Goal: Submit feedback/report problem: Submit feedback/report problem

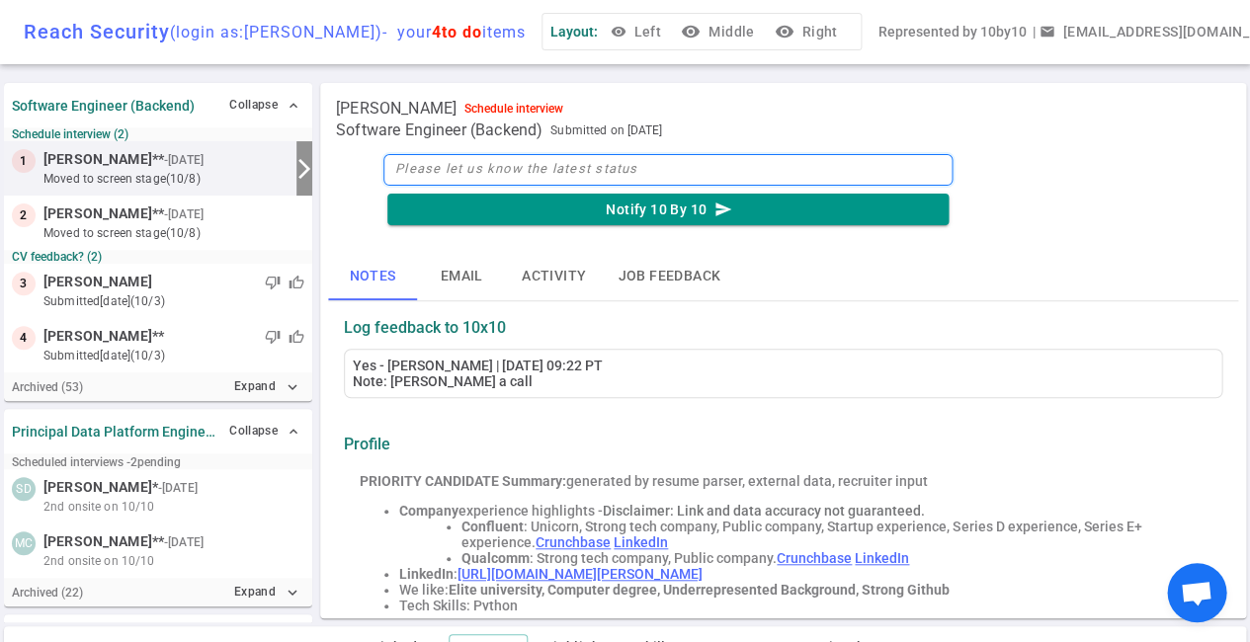
click at [442, 169] on textarea at bounding box center [667, 170] width 569 height 32
type textarea "w"
type textarea "wa"
type textarea "wai"
type textarea "wait"
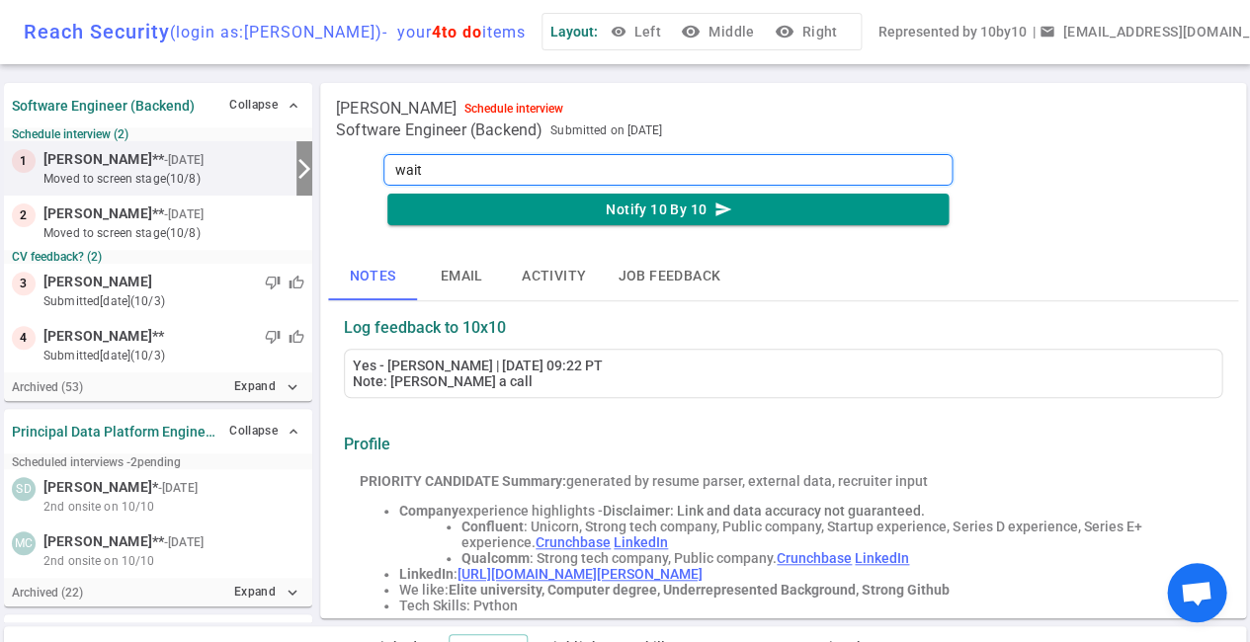
type textarea "waiti"
type textarea "waitin"
type textarea "waiting"
type textarea "waiting o"
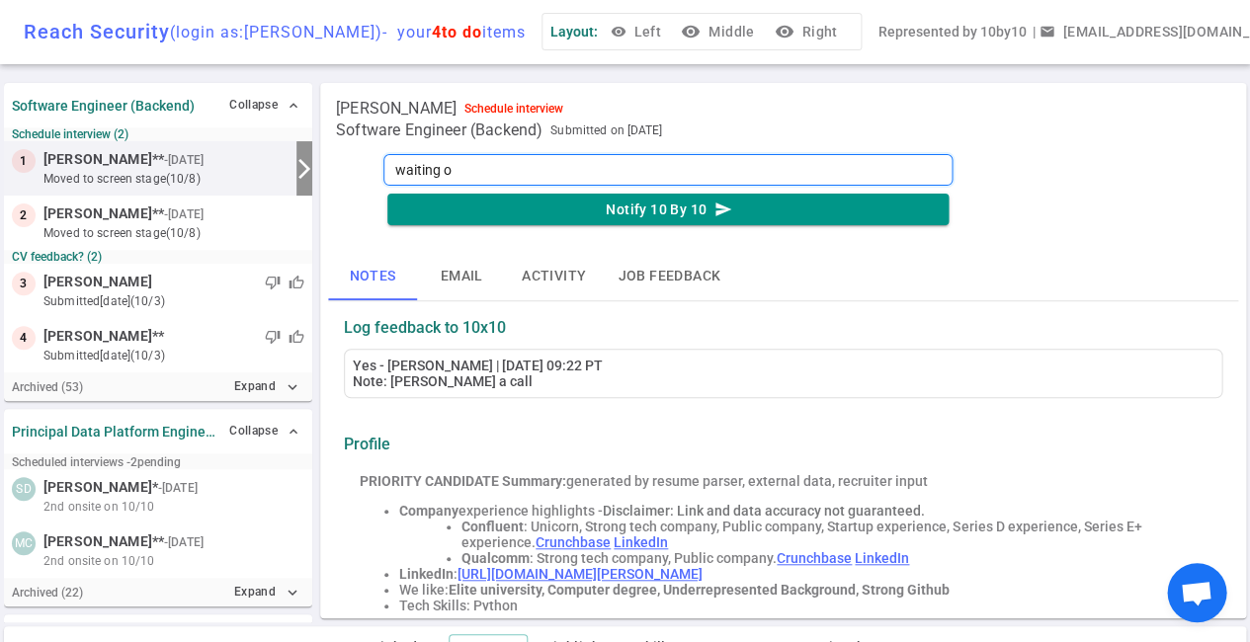
type textarea "waiting on"
type textarea "waiting on t"
type textarea "waiting on th"
type textarea "waiting on the"
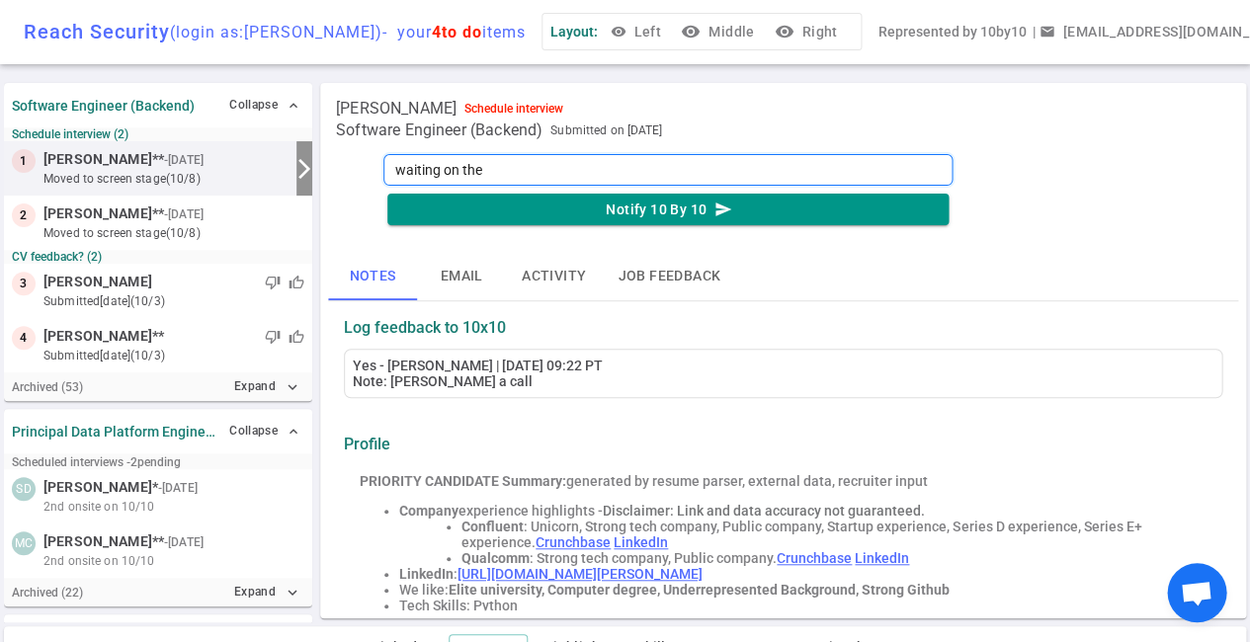
type textarea "waiting on thei"
type textarea "waiting on their"
type textarea "waiting on their a"
type textarea "waiting on their av"
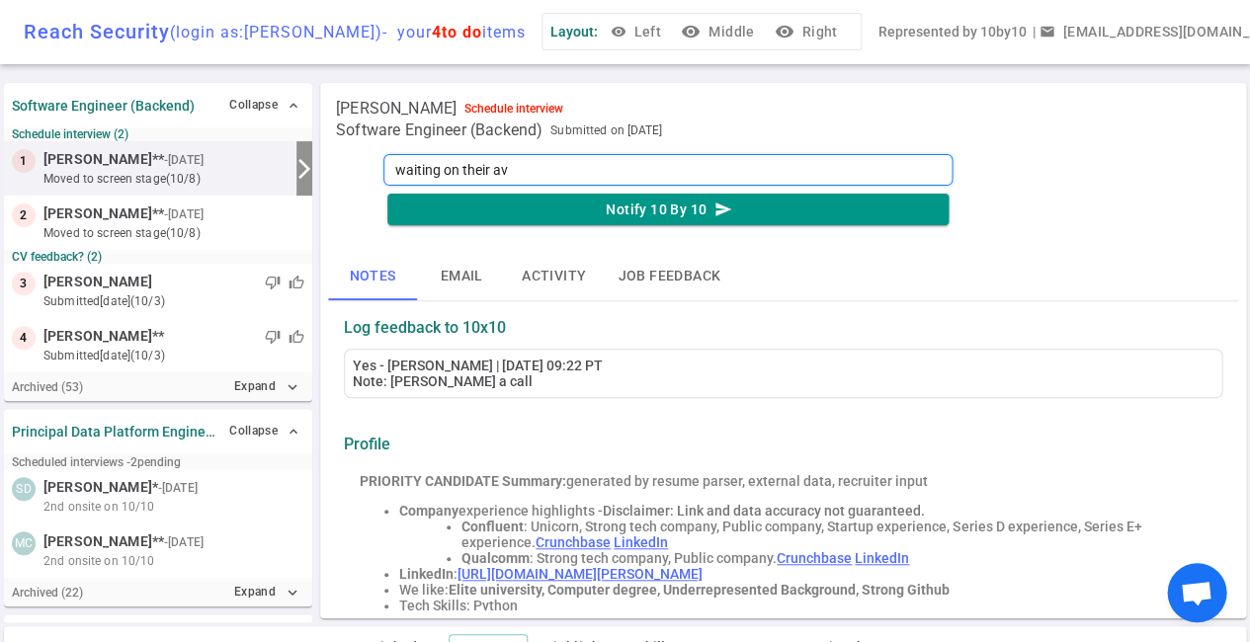
type textarea "waiting on their ava"
type textarea "waiting on their avai"
type textarea "waiting on their avail"
type textarea "waiting on their availa"
type textarea "waiting on their availab"
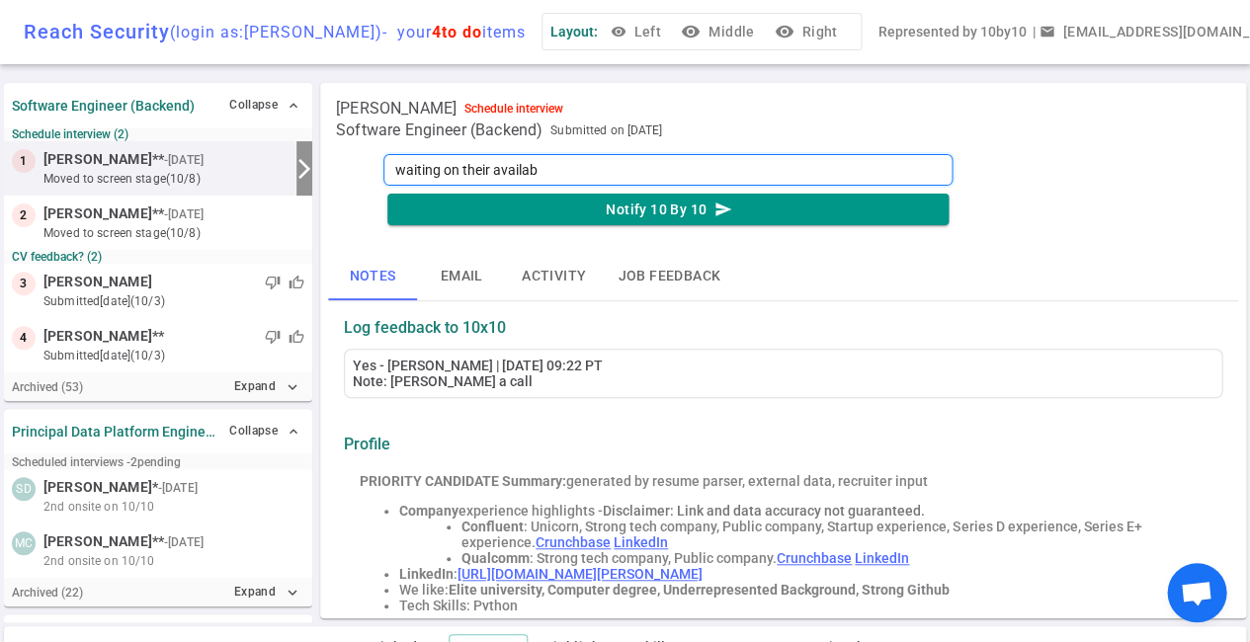
type textarea "waiting on their availabi"
type textarea "waiting on their availabil"
type textarea "waiting on their availabili"
type textarea "waiting on their availabilit"
type textarea "waiting on their availability"
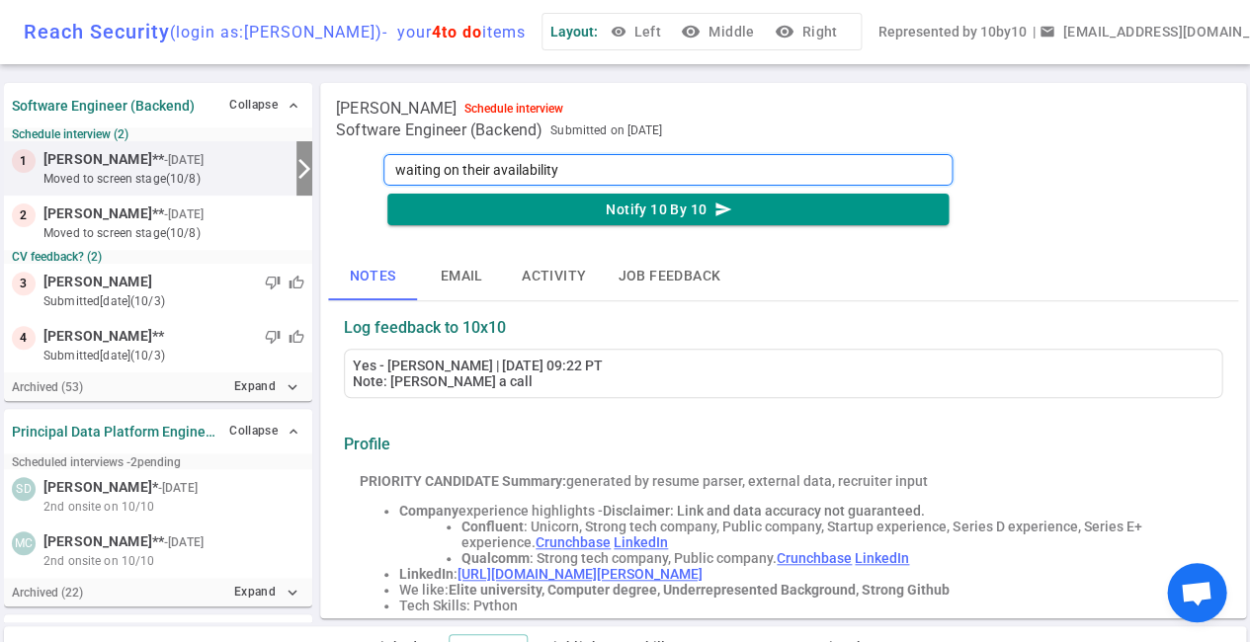
click at [494, 171] on textarea "waiting on their availability" at bounding box center [667, 170] width 569 height 32
type textarea "waiting on theiravailability"
type textarea "waiting on theiavailability"
type textarea "waiting on theavailability"
type textarea "waiting on thavailability"
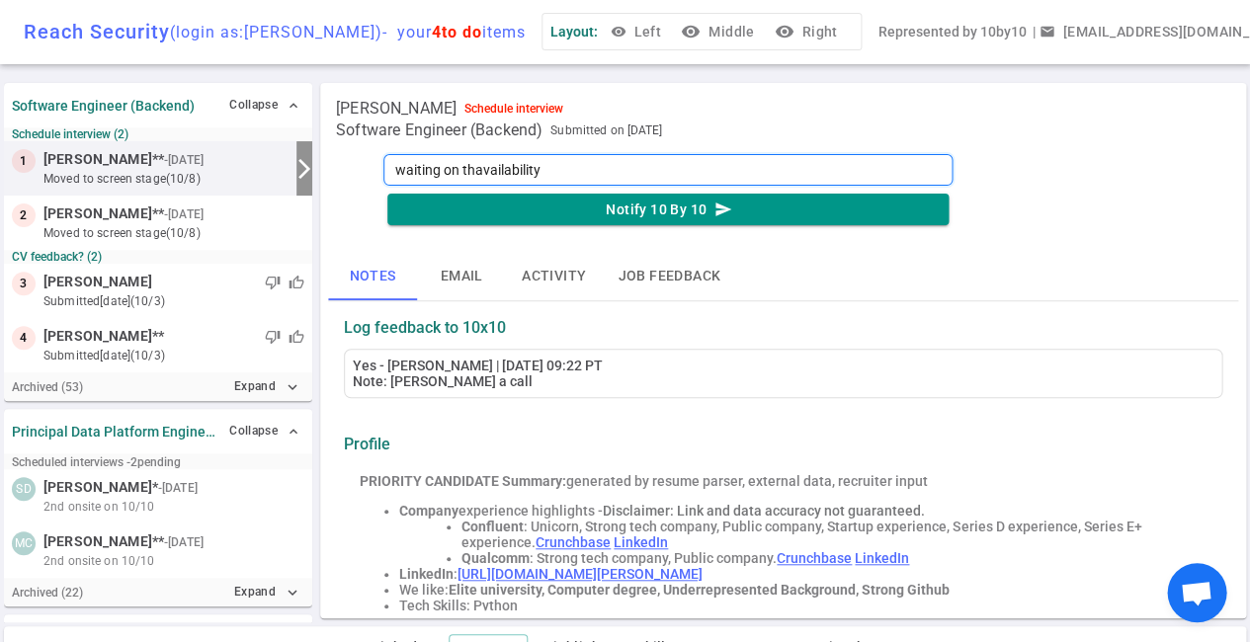
type textarea "waiting on tavailability"
type textarea "waiting on availability"
click at [556, 171] on textarea "waiting on availability" at bounding box center [667, 170] width 569 height 32
type textarea "waiting on availability,"
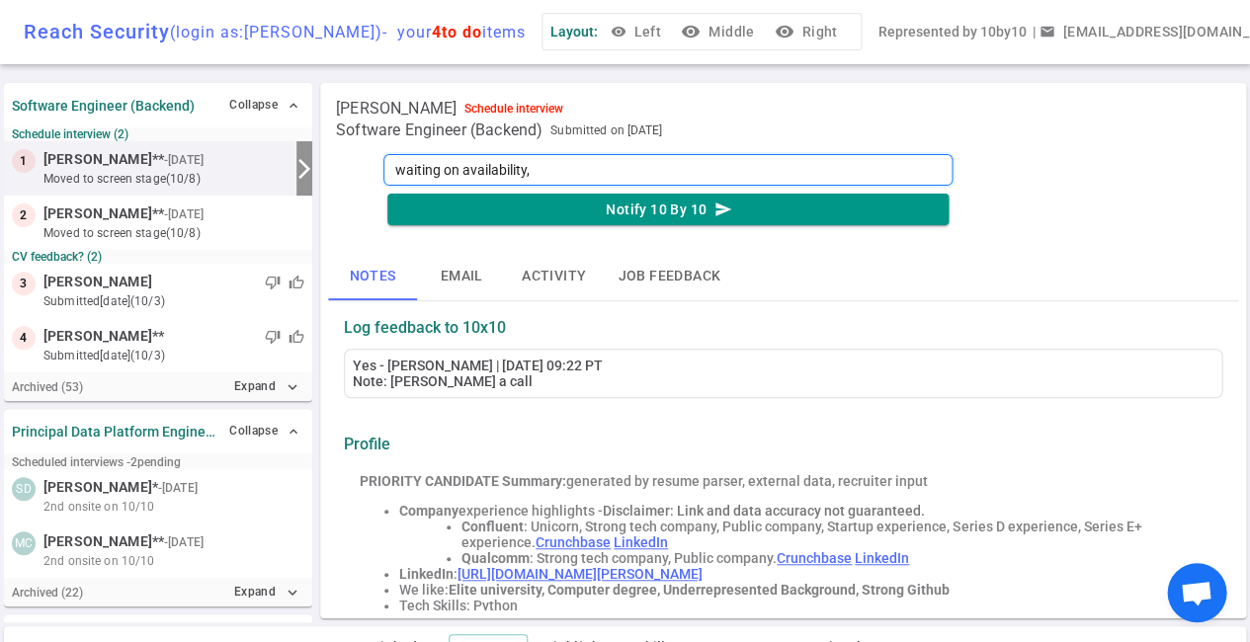
type textarea "waiting on availability, r"
type textarea "waiting on availability, re"
type textarea "waiting on availability, req"
type textarea "waiting on availability, requ"
type textarea "waiting on availability, reque"
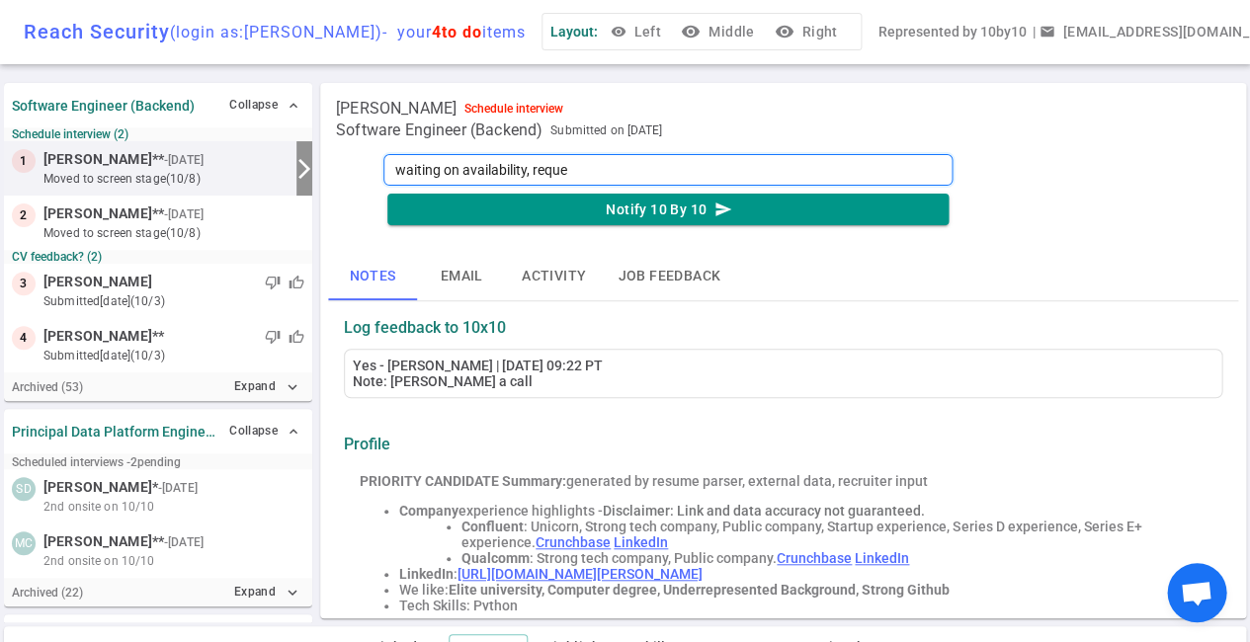
type textarea "waiting on availability, reques"
type textarea "waiting on availability, request"
type textarea "waiting on availability, request h"
type textarea "waiting on availability, request ha"
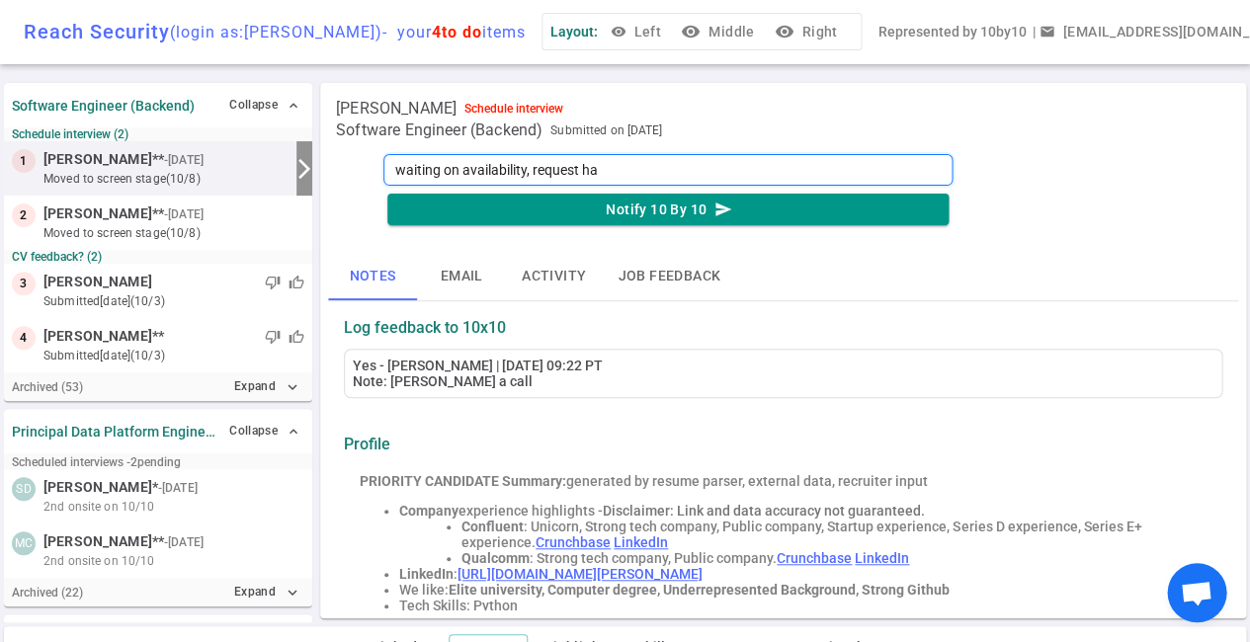
type textarea "waiting on availability, request has"
type textarea "waiting on availability, request has b"
type textarea "waiting on availability, request has be"
type textarea "waiting on availability, request has bee"
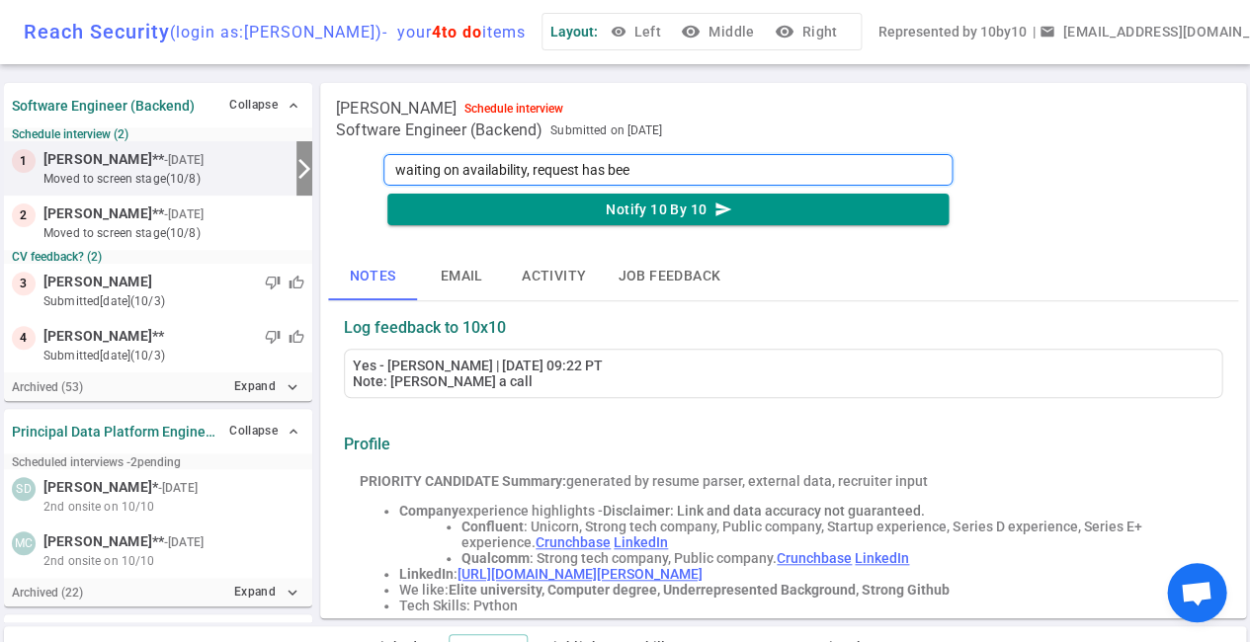
type textarea "waiting on availability, request has been"
type textarea "waiting on availability, request has been s"
type textarea "waiting on availability, request has been se"
type textarea "waiting on availability, request has been sen"
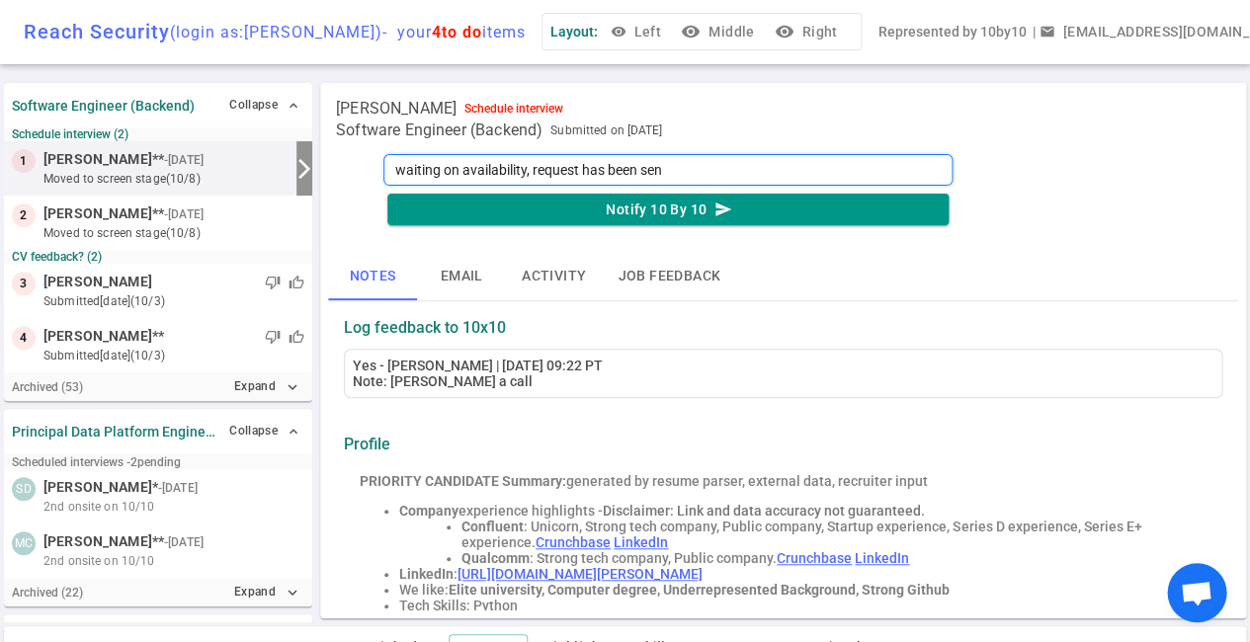
type textarea "waiting on availability, request has been sent"
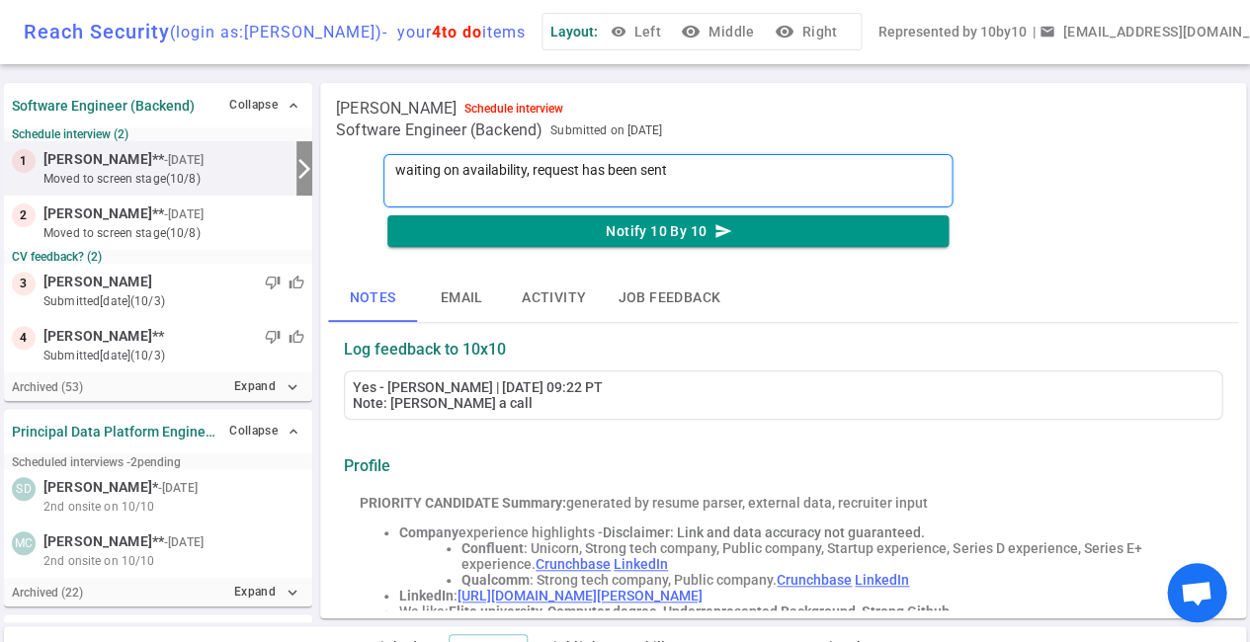
type textarea "waiting on availability, request has been sent"
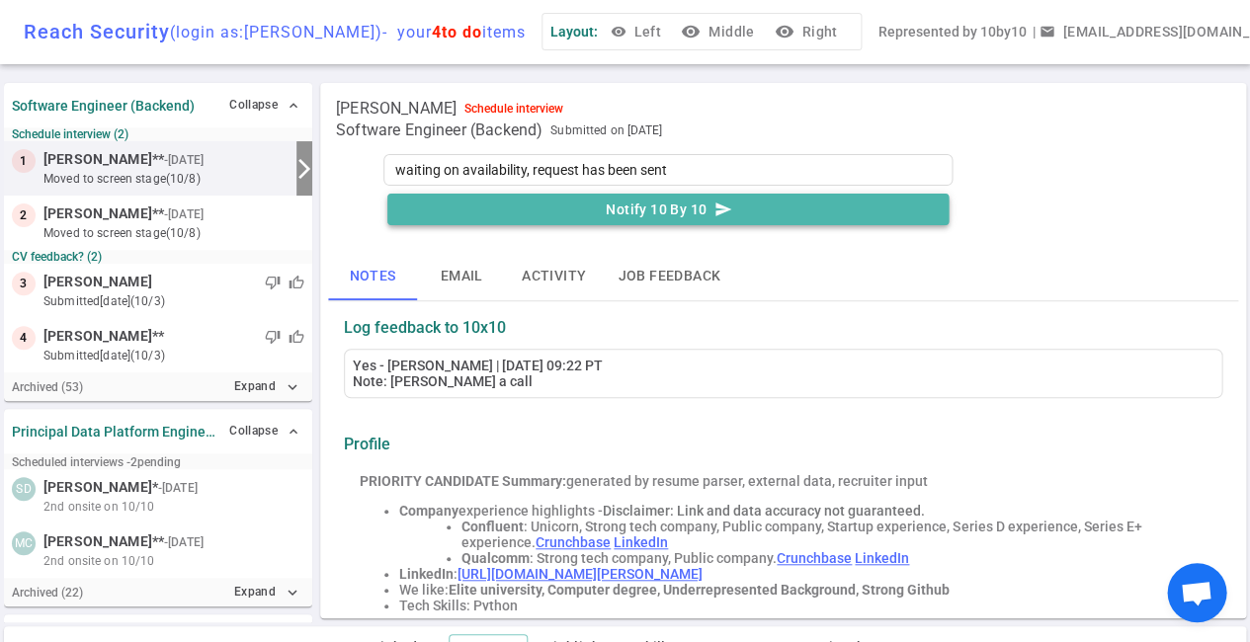
click at [685, 206] on button "Notify 10 By 10 send" at bounding box center [667, 210] width 561 height 33
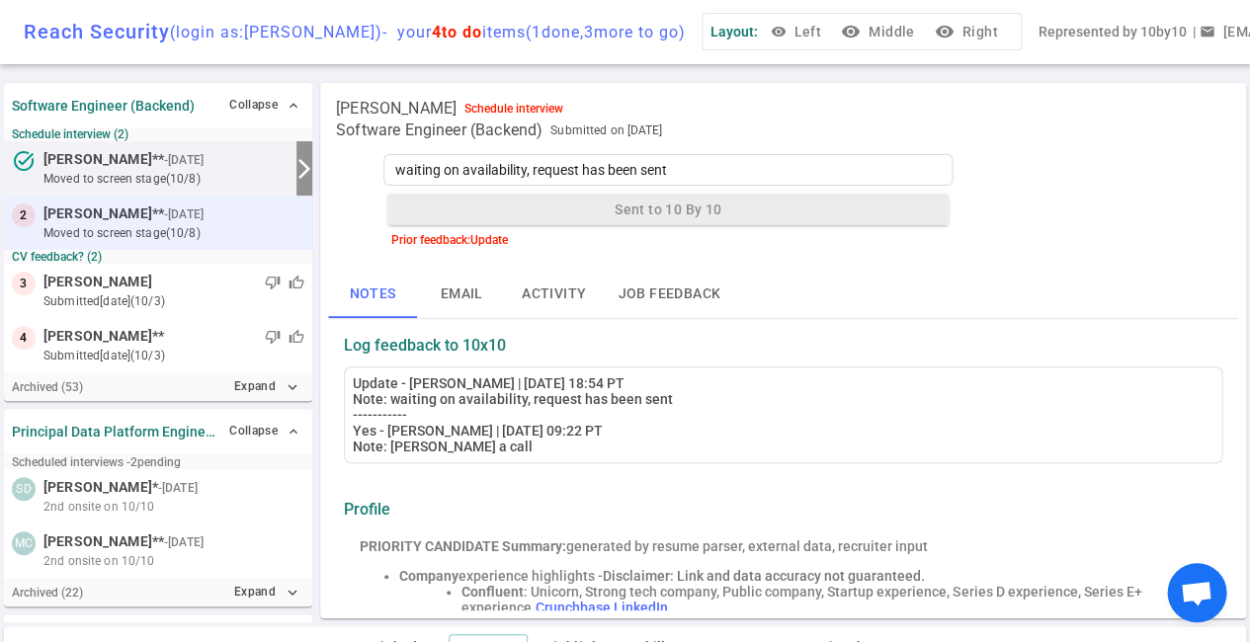
type textarea "Swaiting on availability, request has been sent"
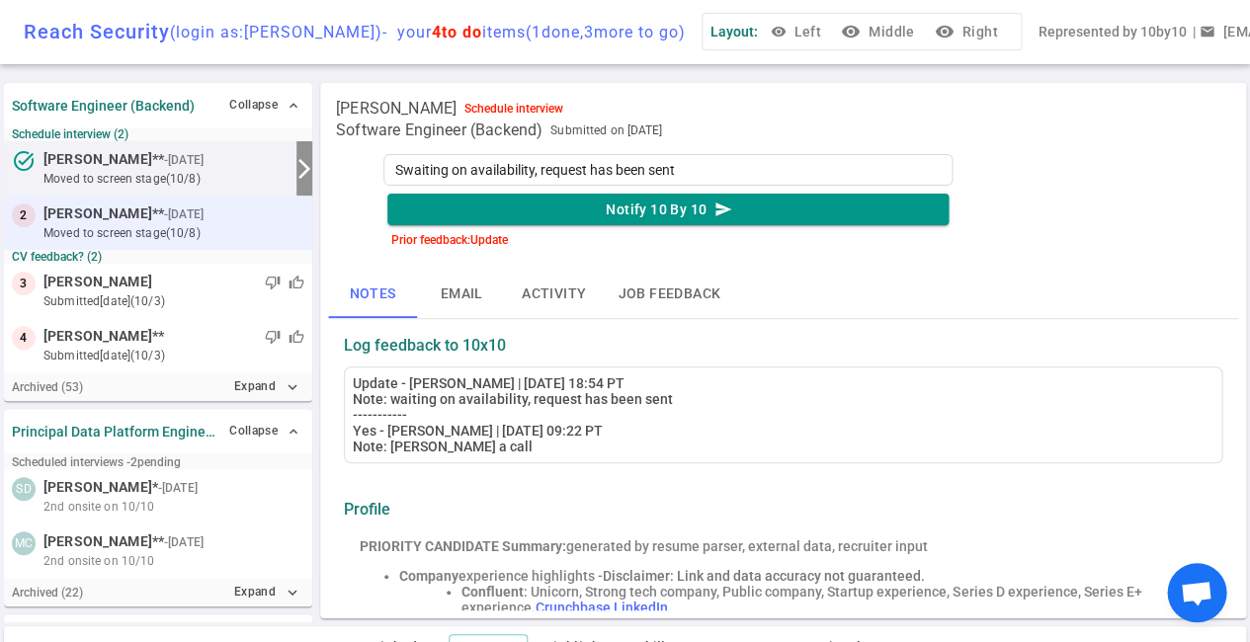
type textarea "Scwaiting on availability, request has been sent"
type textarea "Schwaiting on availability, request has been sent"
type textarea "Schewaiting on availability, request has been sent"
type textarea "Schedwaiting on availability, request has been sent"
type textarea "Scheduwaiting on availability, request has been sent"
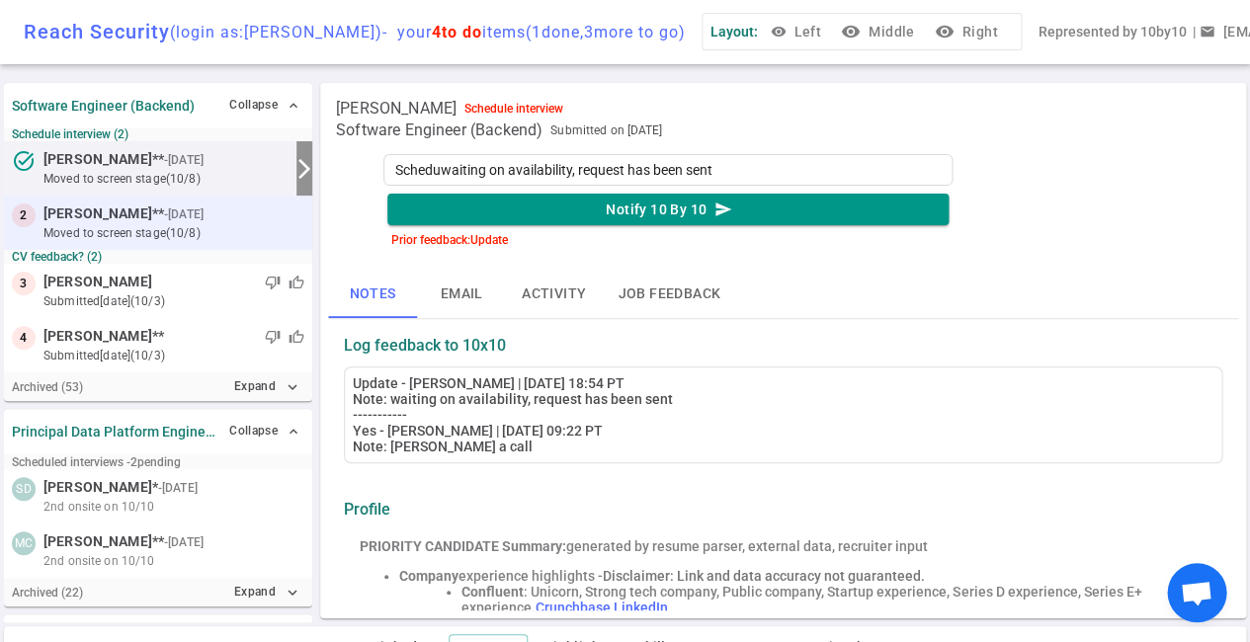
type textarea "Schedulwaiting on availability, request has been sent"
type textarea "Schedulewaiting on availability, request has been sent"
type textarea "Scheduledwaiting on availability, request has been sent"
type textarea "Scheduled waiting on availability, request has been sent"
type textarea "Scheduled wwaiting on availability, request has been sent"
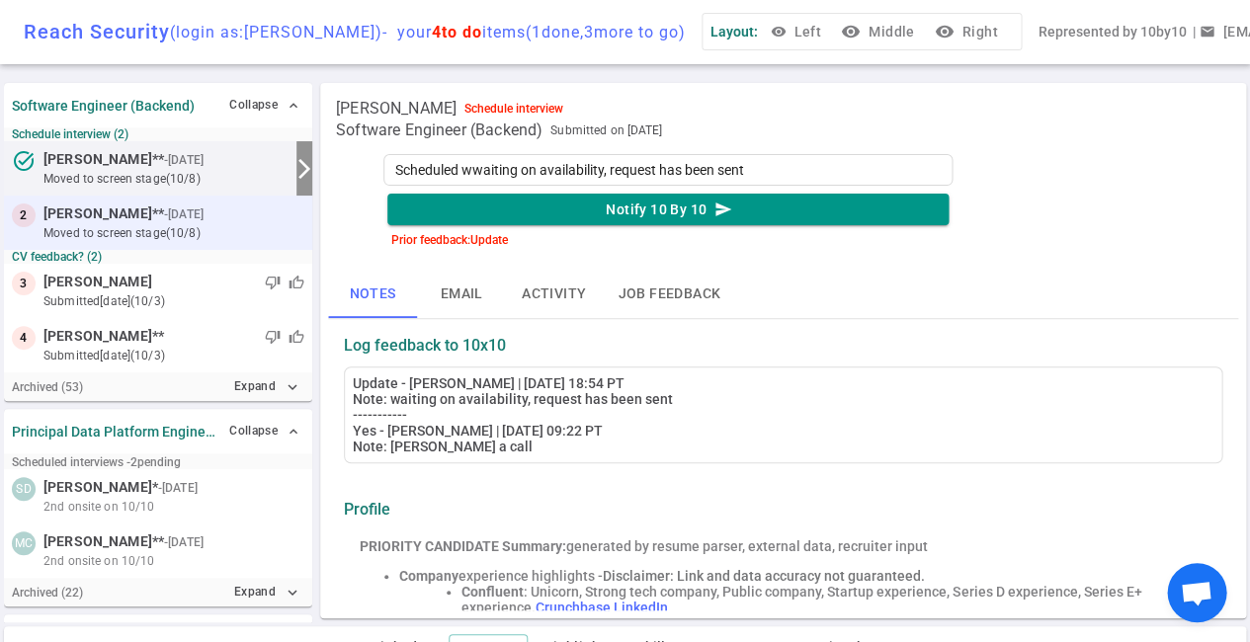
type textarea "Scheduled wiwaiting on availability, request has been sent"
type textarea "Scheduled witwaiting on availability, request has been sent"
type textarea "Scheduled withwaiting on availability, request has been sent"
type textarea "Scheduled with waiting on availability, request has been sent"
type textarea "Scheduled with Jwaiting on availability, request has been sent"
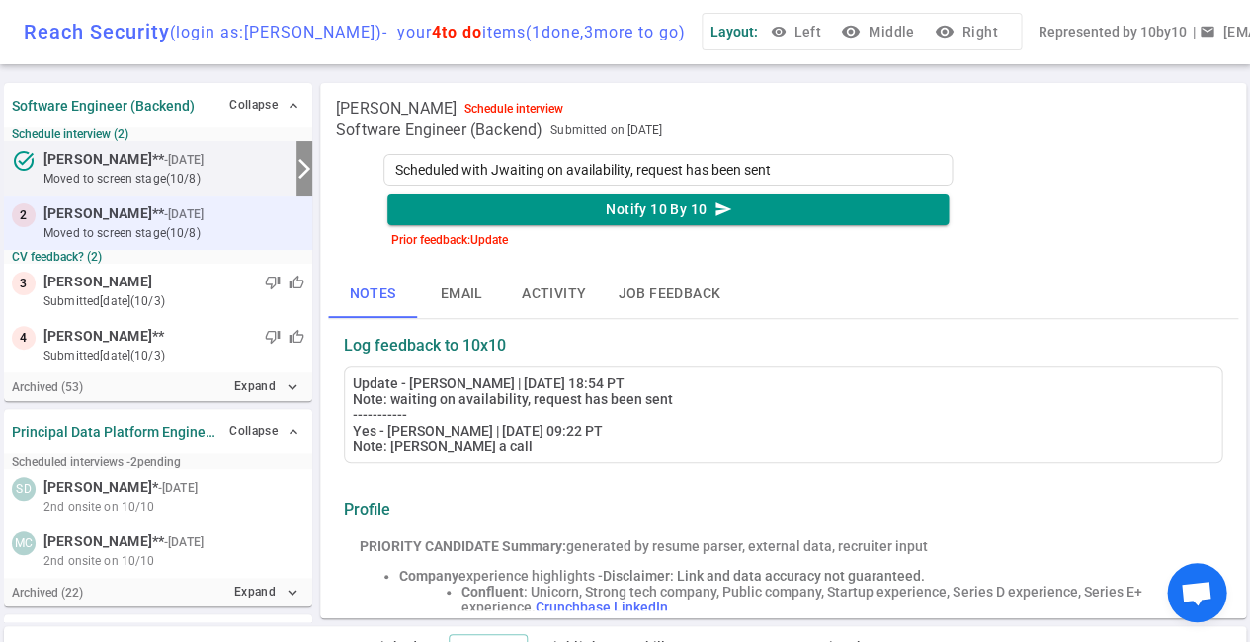
type textarea "Scheduled with Jewaiting on availability, request has been sent"
type textarea "Scheduled with Jefwaiting on availability, request has been sent"
type textarea "Scheduled with Jeffwaiting on availability, request has been sent"
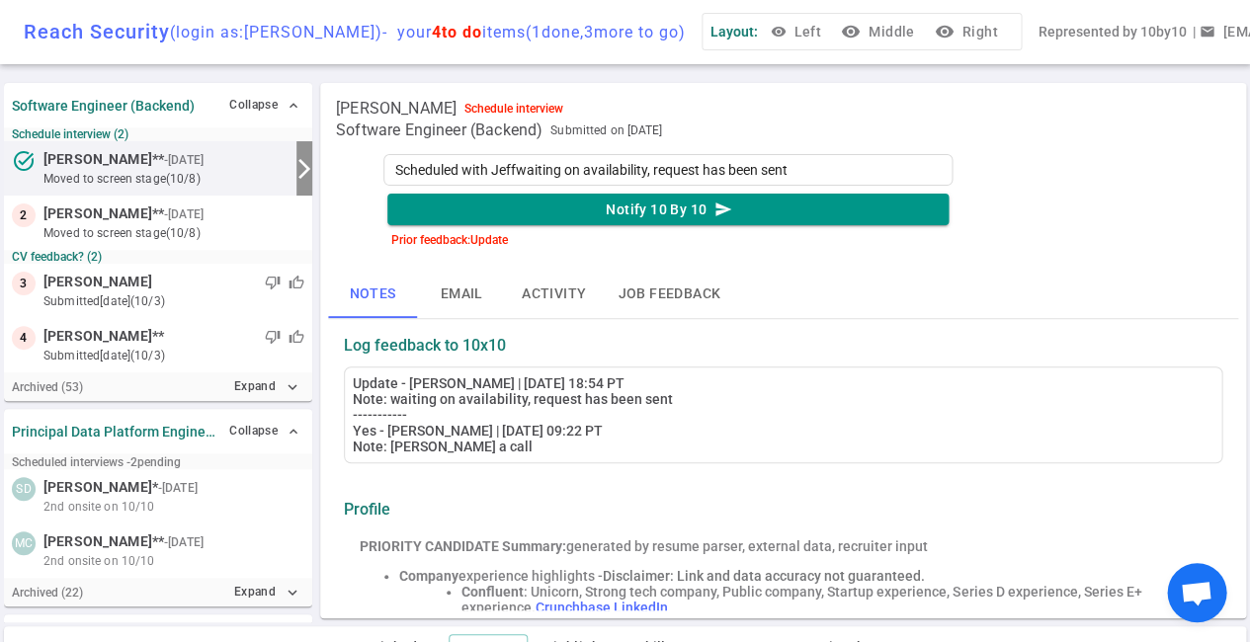
drag, startPoint x: 519, startPoint y: 171, endPoint x: 305, endPoint y: 181, distance: 213.7
click at [305, 181] on div "Software Engineer (Backend) Collapse expand_less Schedule interview (2) task_al…" at bounding box center [625, 360] width 1250 height 563
click at [496, 164] on textarea "Scheduled with Jeffwaiting on availability, request has been sent" at bounding box center [667, 170] width 569 height 32
drag, startPoint x: 519, startPoint y: 169, endPoint x: 395, endPoint y: 173, distance: 123.6
click at [395, 173] on textarea "Scheduled with Jeffwaiting on availability, request has been sent" at bounding box center [667, 170] width 569 height 32
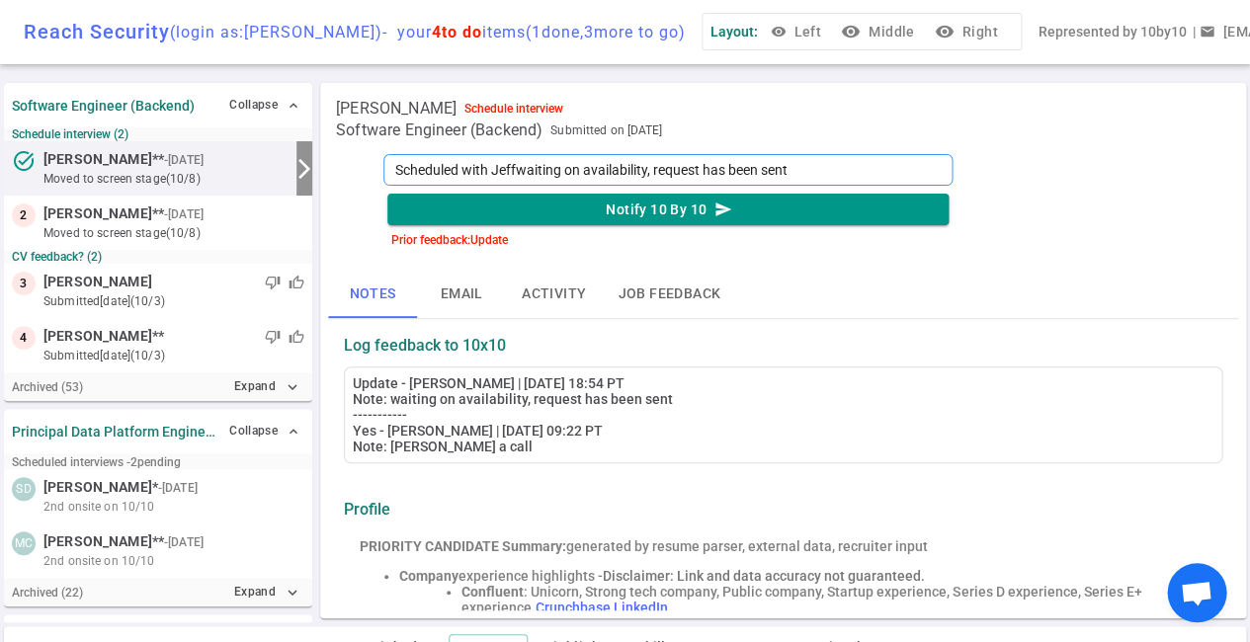
type textarea "waiting on availability, request has been sent"
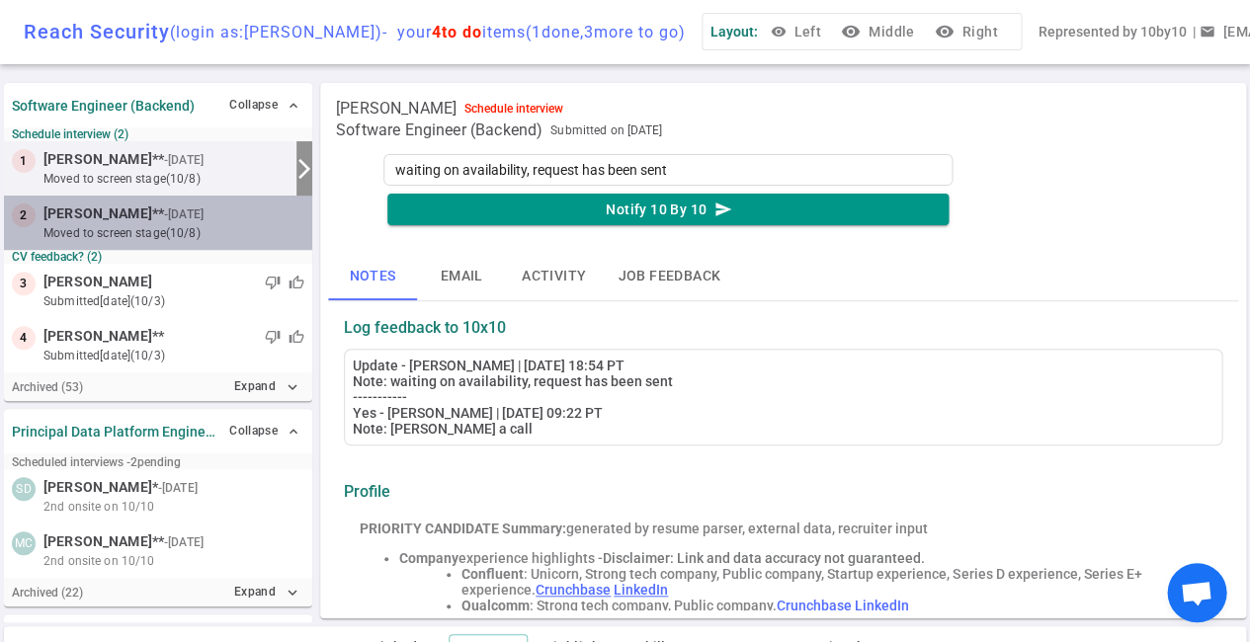
click at [144, 224] on small "moved to Screen stage (10/8)" at bounding box center [173, 233] width 261 height 18
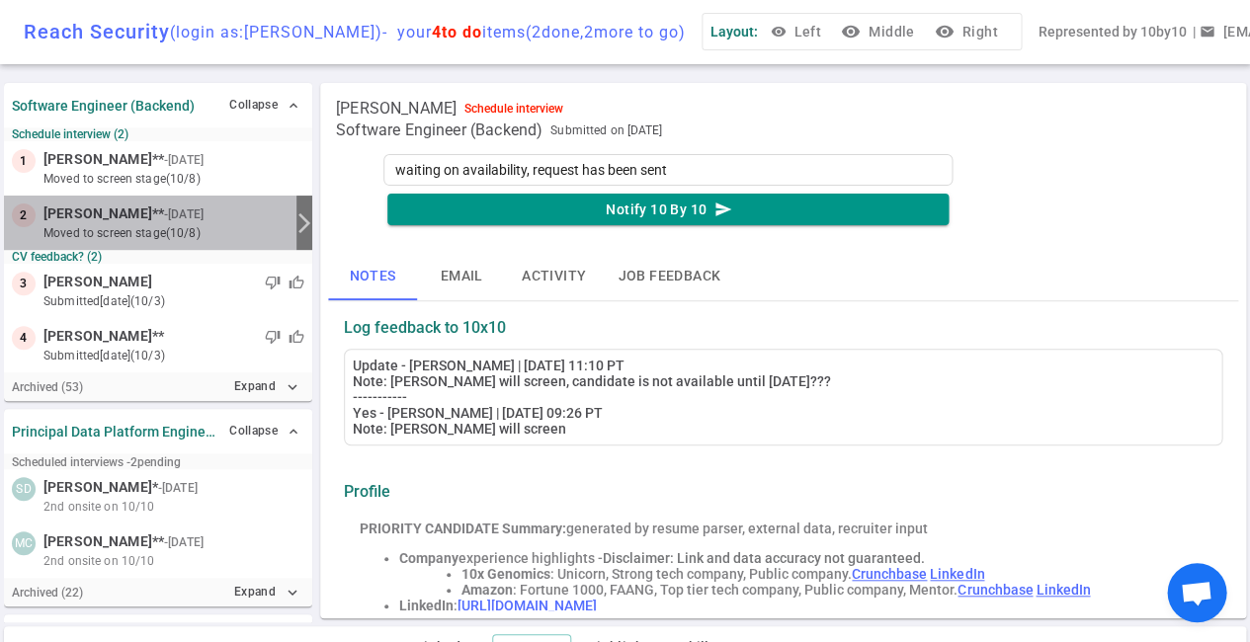
click at [144, 224] on small "moved to Screen stage (10/8)" at bounding box center [165, 233] width 245 height 18
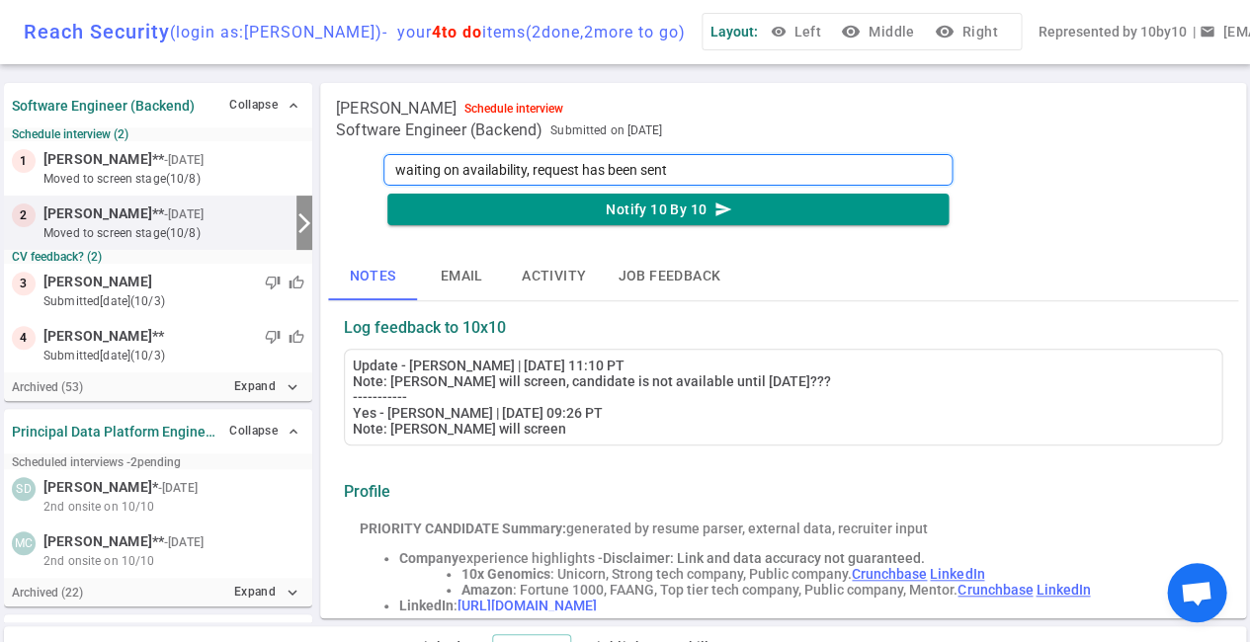
click at [685, 169] on textarea "waiting on availability, request has been sent" at bounding box center [667, 170] width 569 height 32
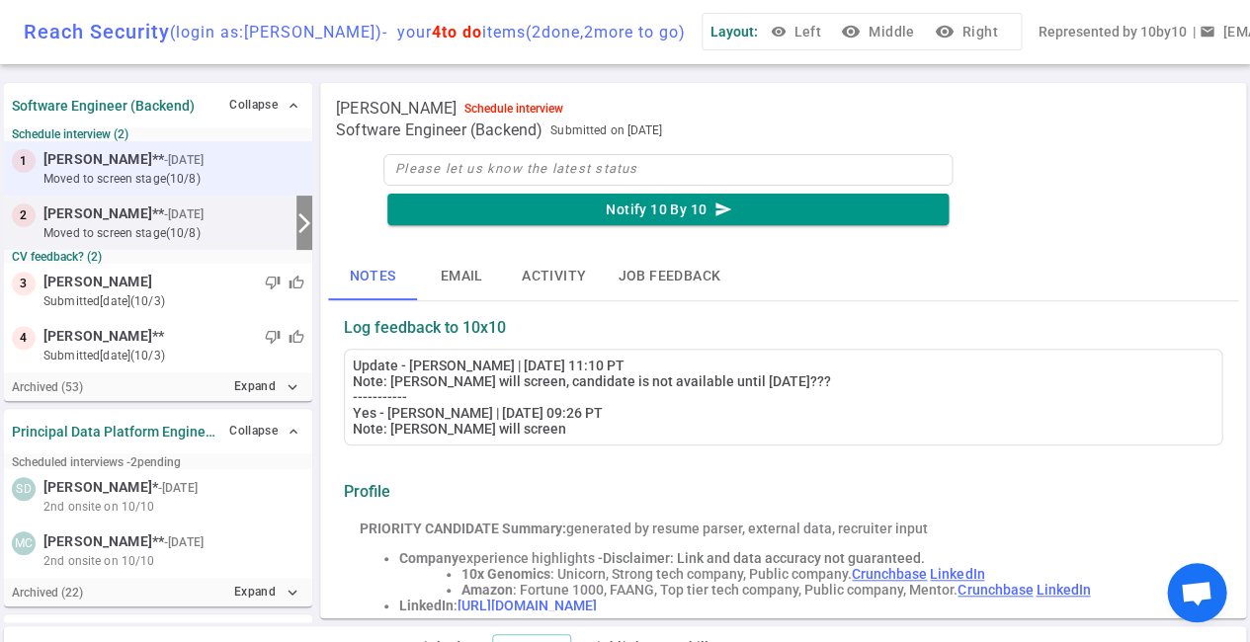
click at [183, 163] on small "- [DATE]" at bounding box center [184, 160] width 40 height 18
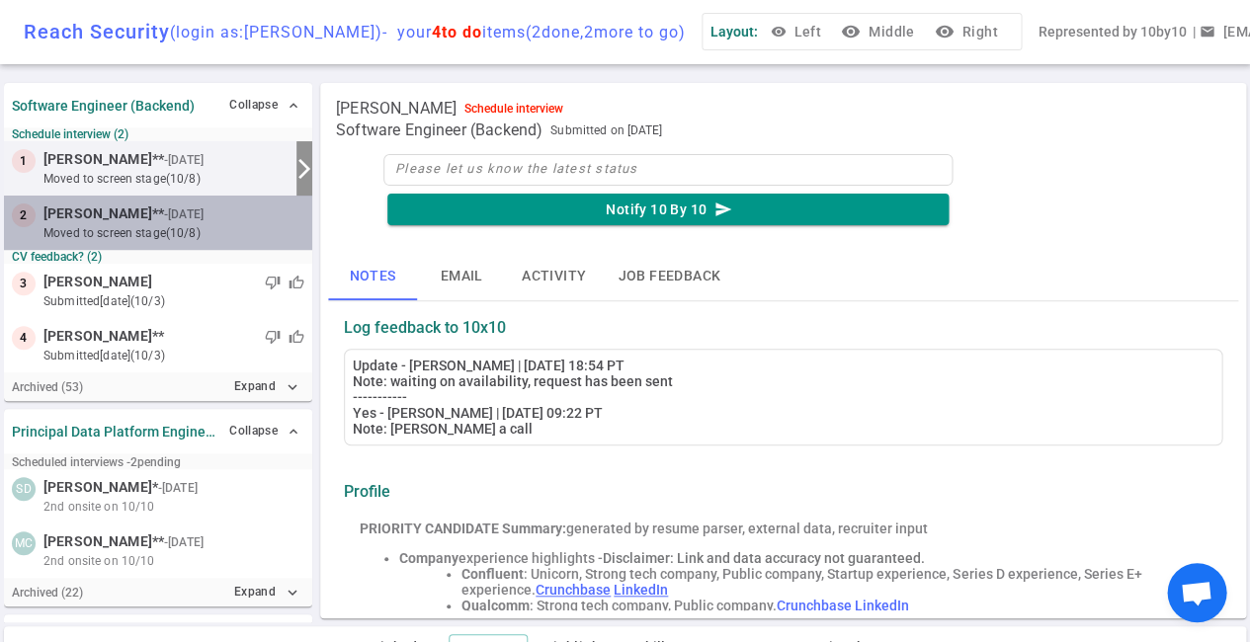
click at [164, 215] on small "- [DATE]" at bounding box center [184, 215] width 40 height 18
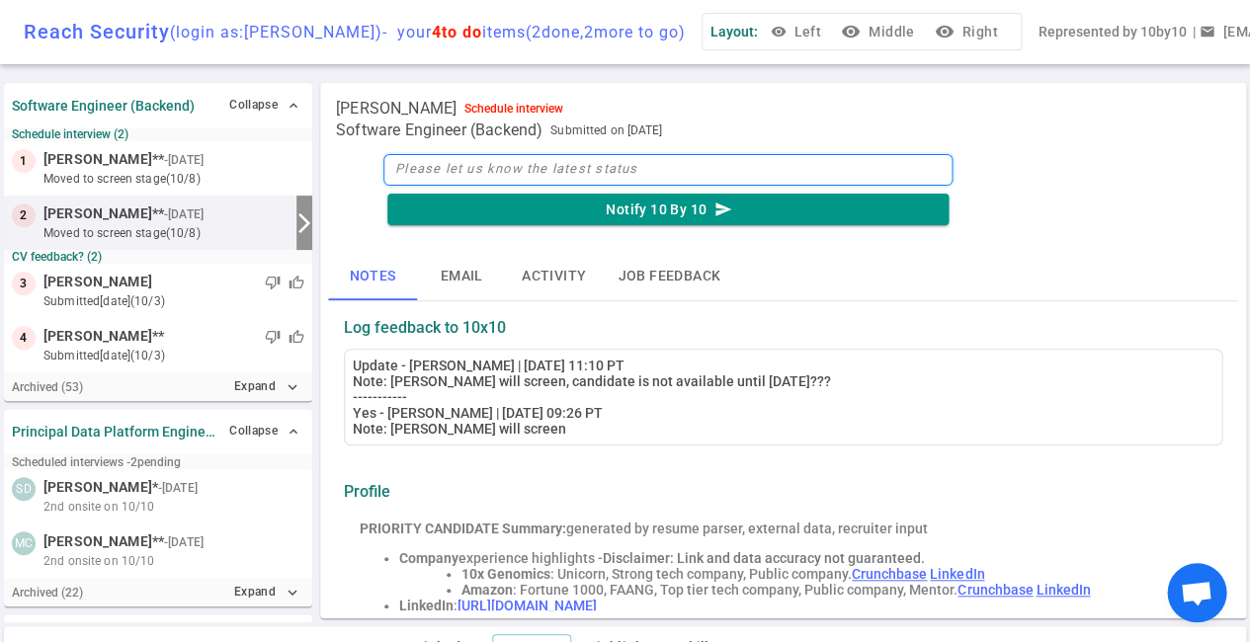
click at [424, 176] on textarea at bounding box center [667, 170] width 569 height 32
type textarea "S"
type textarea "Sc"
type textarea "Sch"
type textarea "Sche"
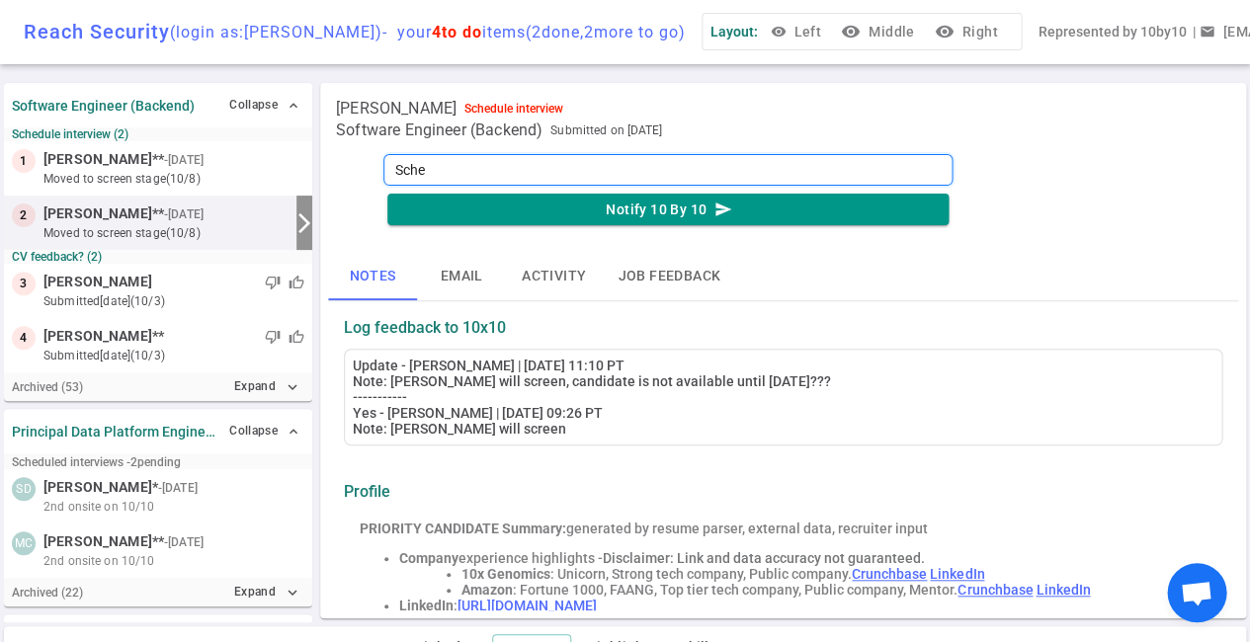
type textarea "Sched"
type textarea "Schedu"
type textarea "Schedul"
type textarea "Schedule"
type textarea "Scheduled"
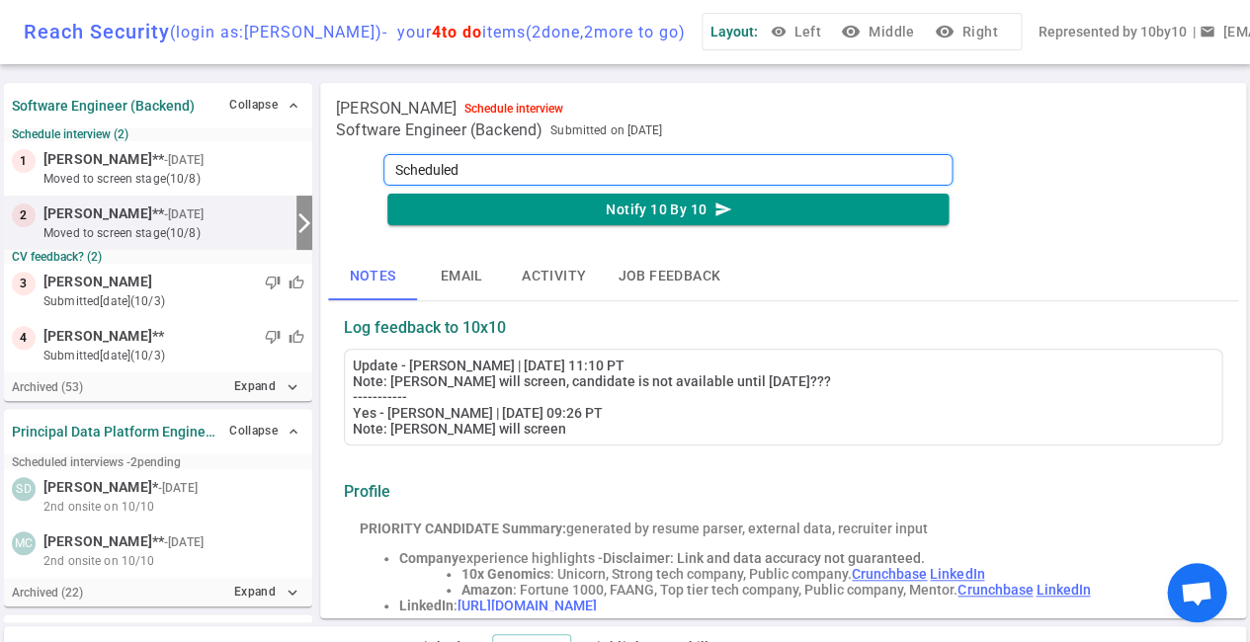
type textarea "Scheduled"
type textarea "Scheduled w"
type textarea "Scheduled wi"
type textarea "Scheduled wit"
type textarea "Scheduled with"
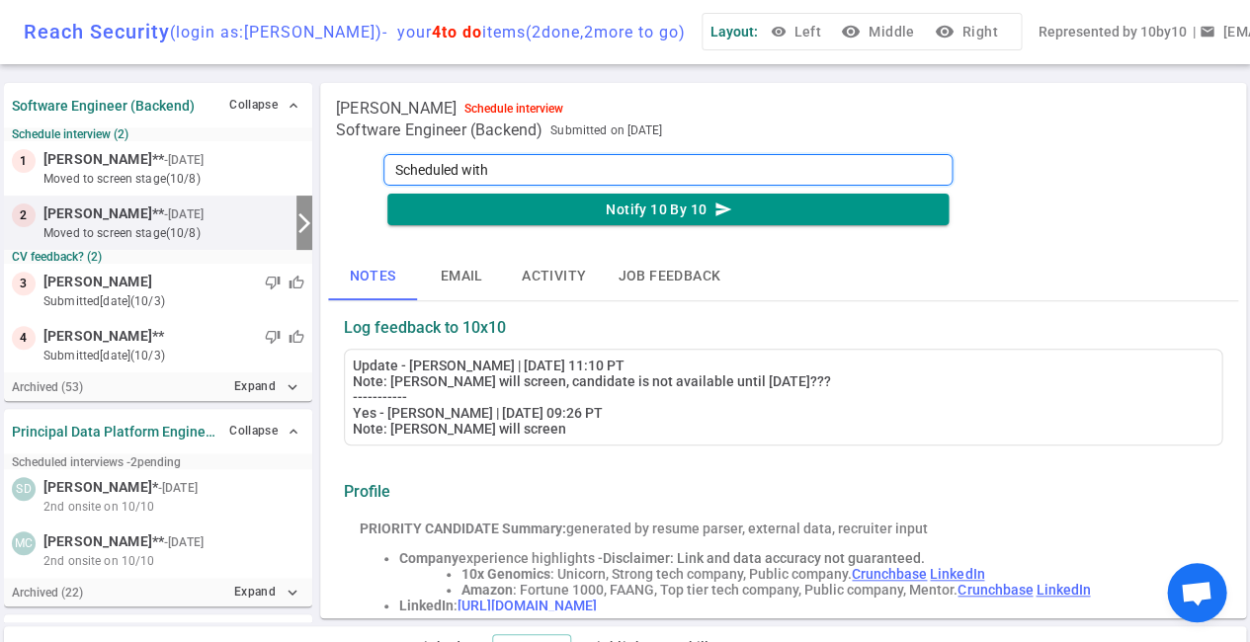
type textarea "Scheduled with"
type textarea "Scheduled with J"
type textarea "Scheduled with [PERSON_NAME]"
type textarea "Scheduled with Jef"
type textarea "Scheduled with [PERSON_NAME]"
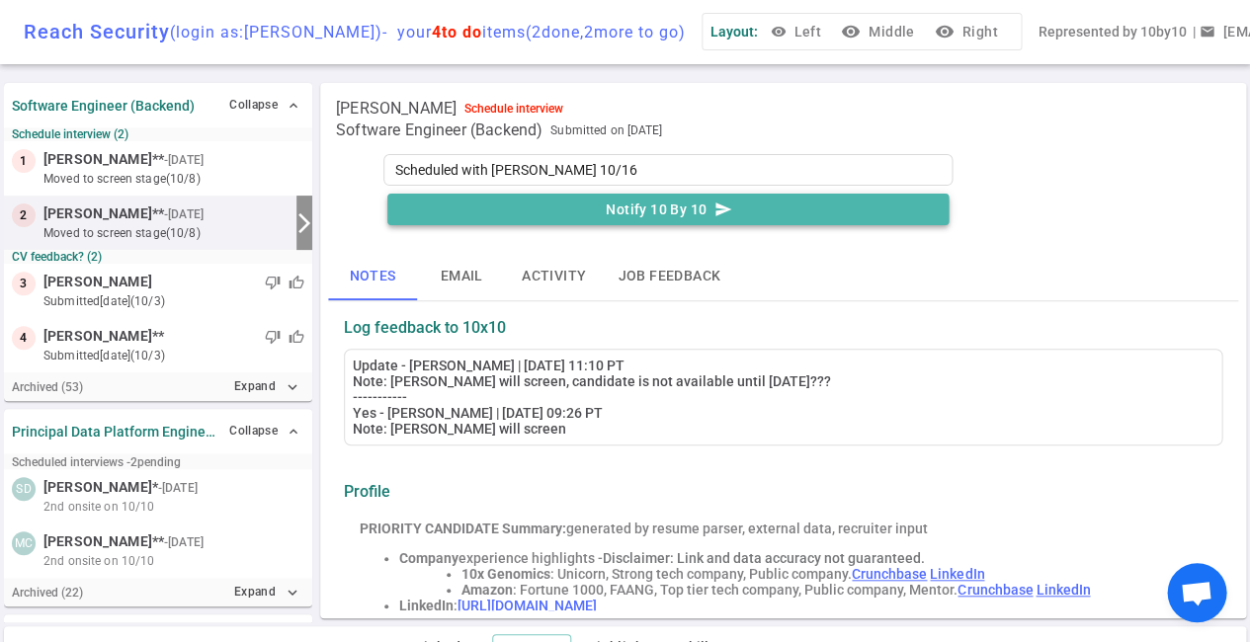
click at [644, 211] on button "Notify 10 By 10 send" at bounding box center [667, 210] width 561 height 33
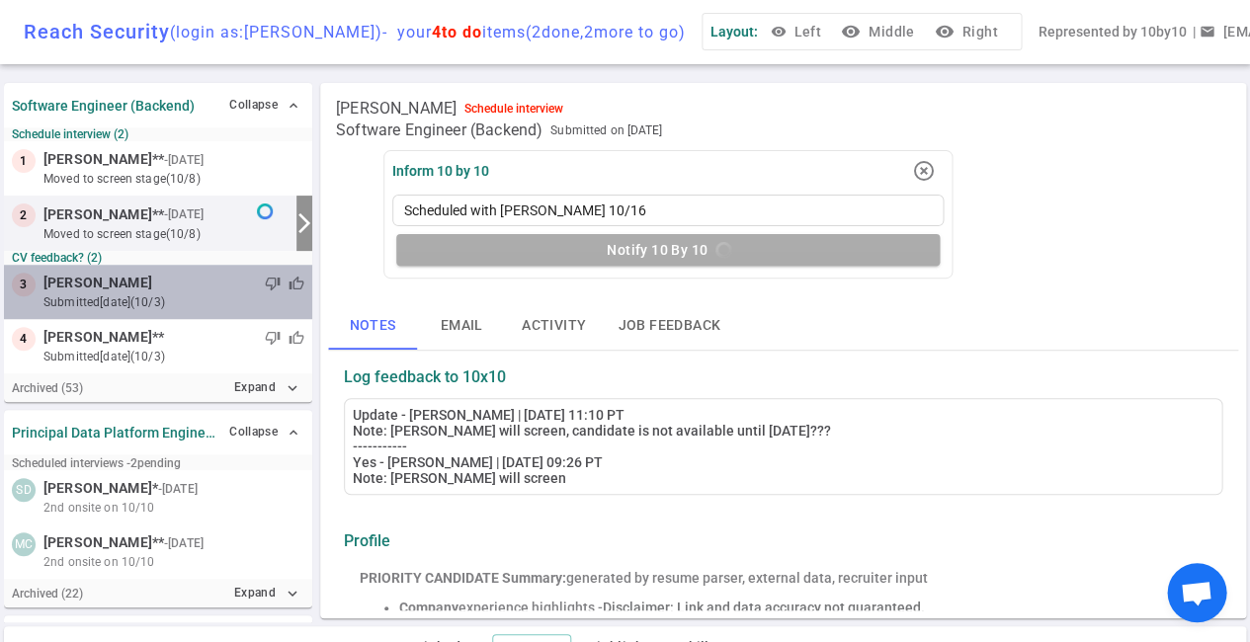
click at [213, 288] on div "thumb_down thumb_up" at bounding box center [228, 284] width 152 height 20
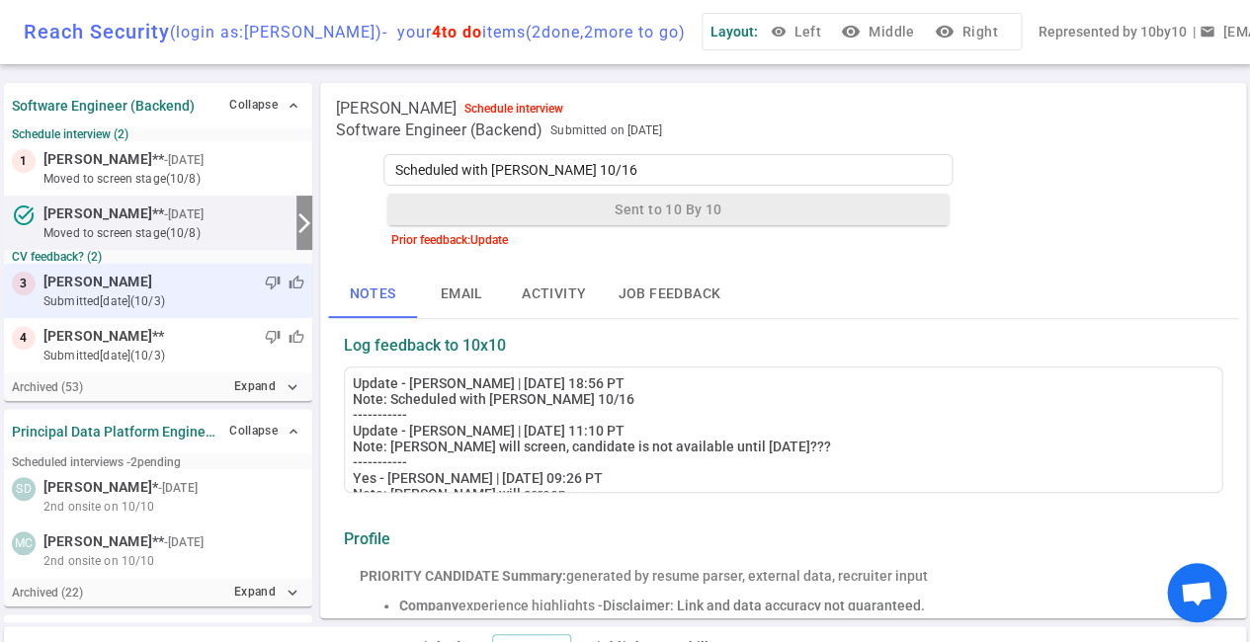
click at [216, 293] on small "submitted [DATE] (10/3)" at bounding box center [173, 302] width 261 height 18
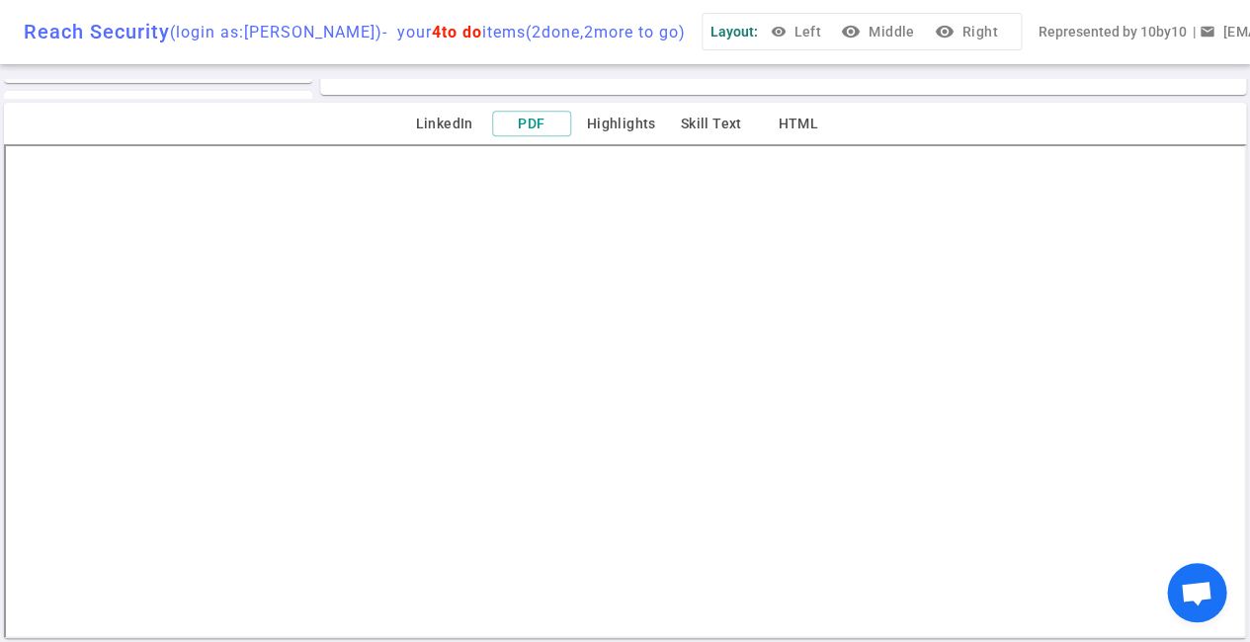
scroll to position [524, 0]
